Goal: Navigation & Orientation: Find specific page/section

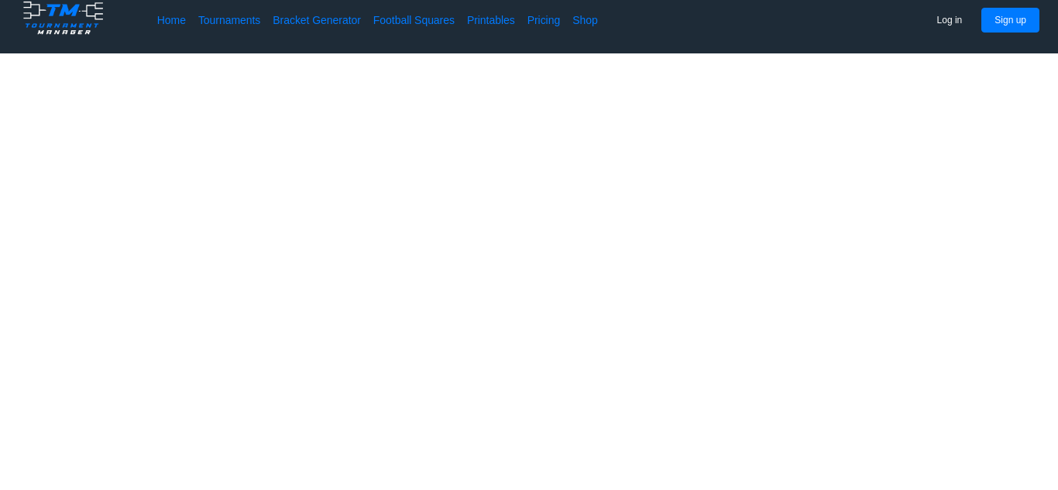
scroll to position [81, 0]
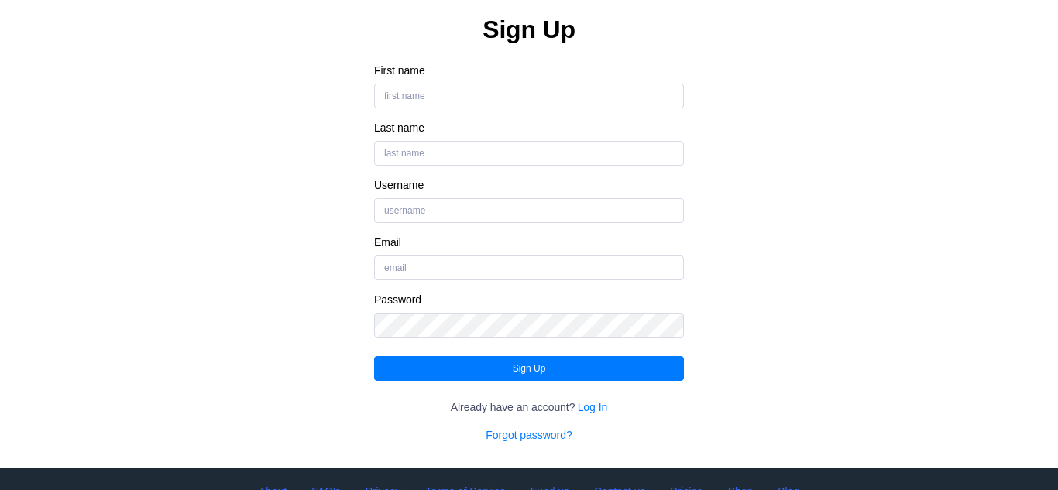
scroll to position [173, 0]
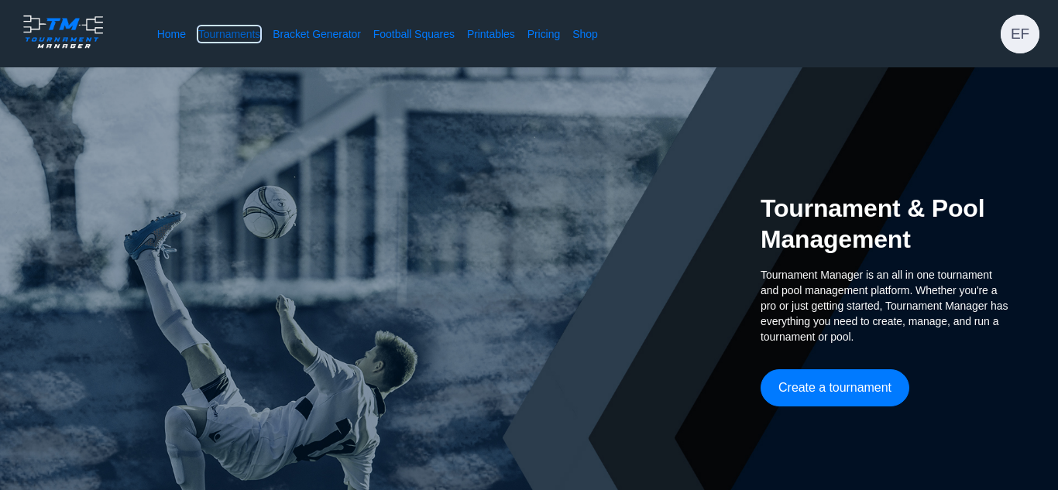
click at [228, 30] on link "Tournaments" at bounding box center [229, 33] width 62 height 15
